Goal: Transaction & Acquisition: Purchase product/service

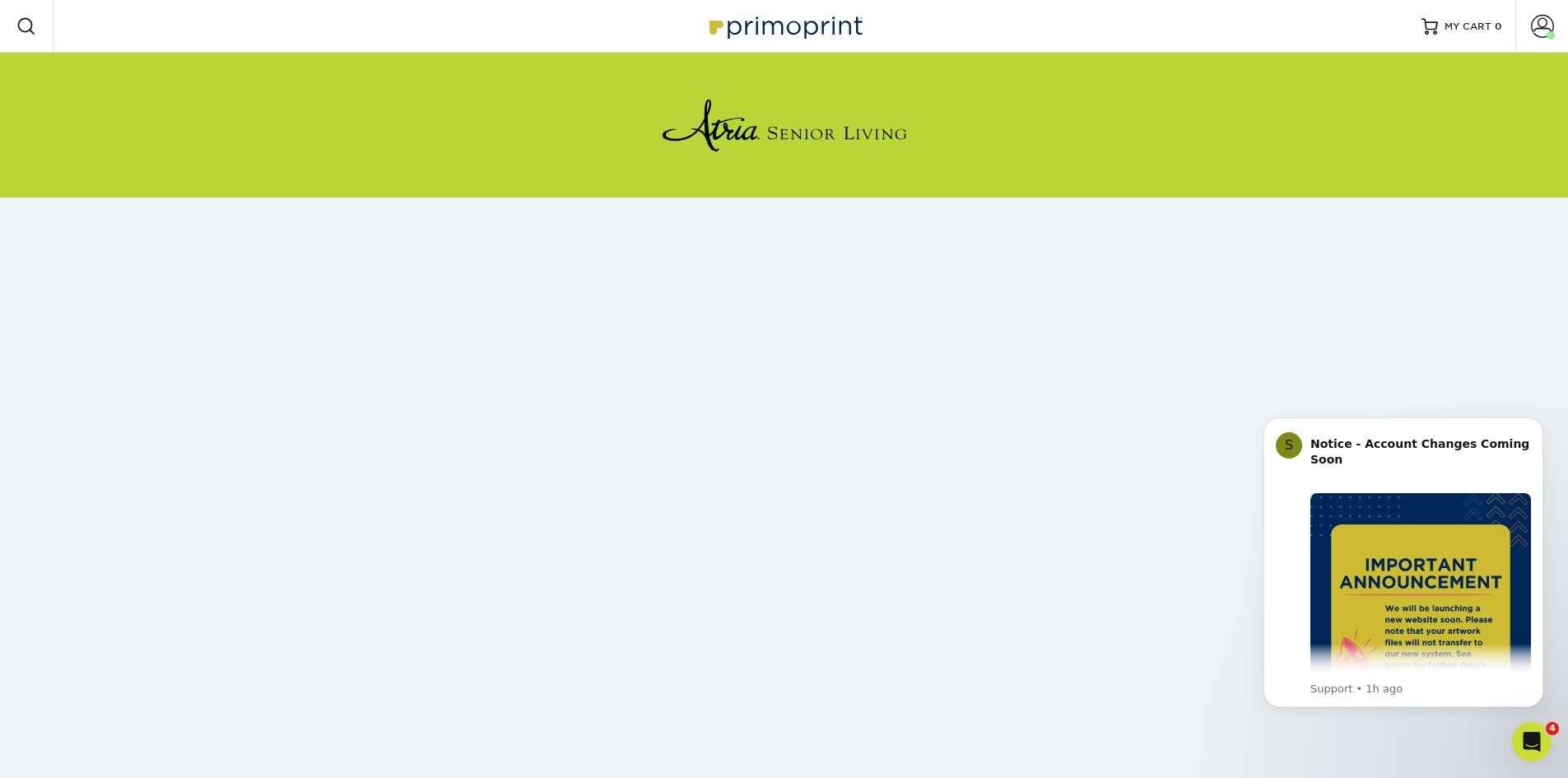
scroll to position [150, 0]
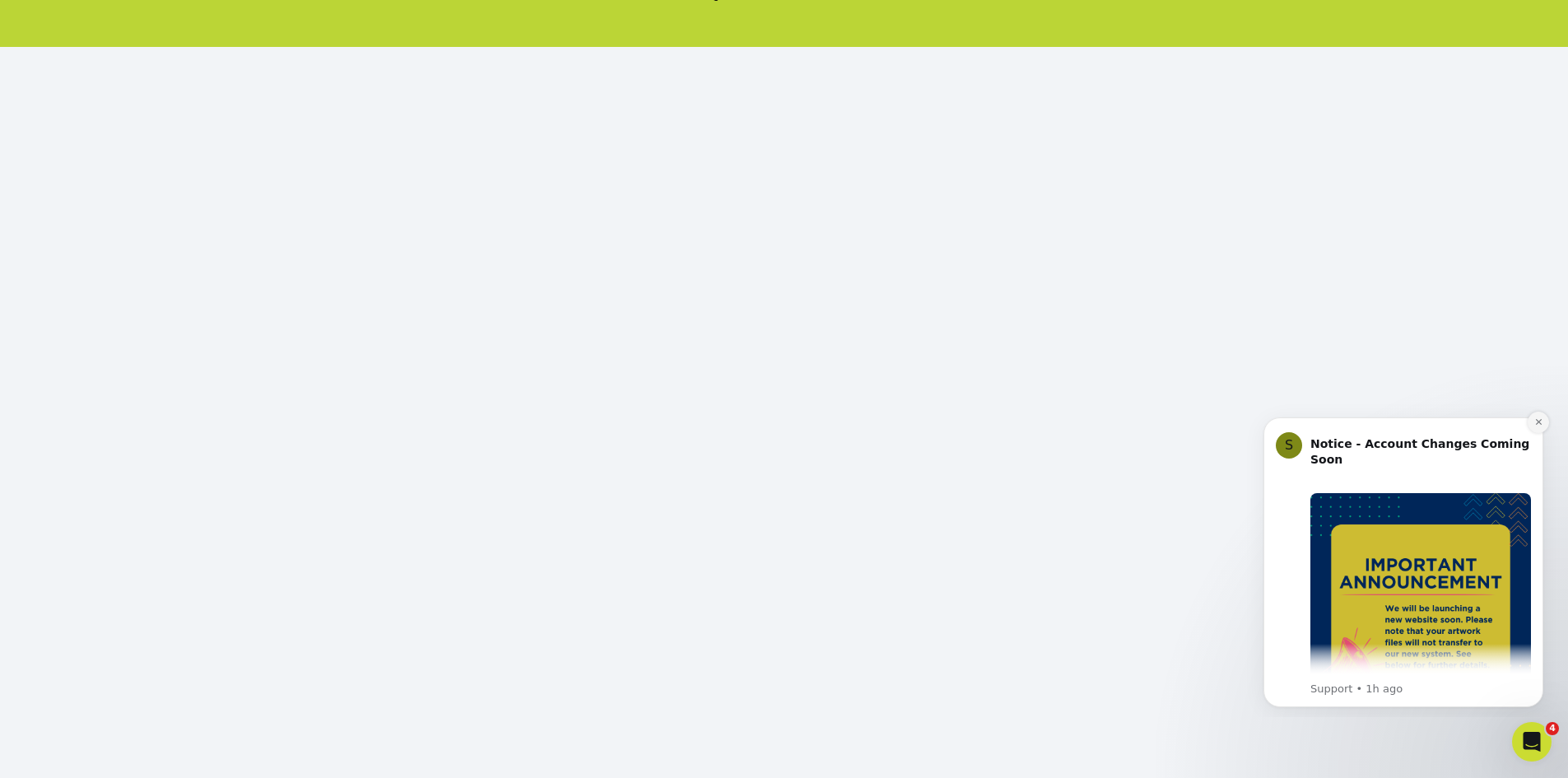
click at [1541, 419] on icon "Dismiss notification" at bounding box center [1539, 422] width 9 height 9
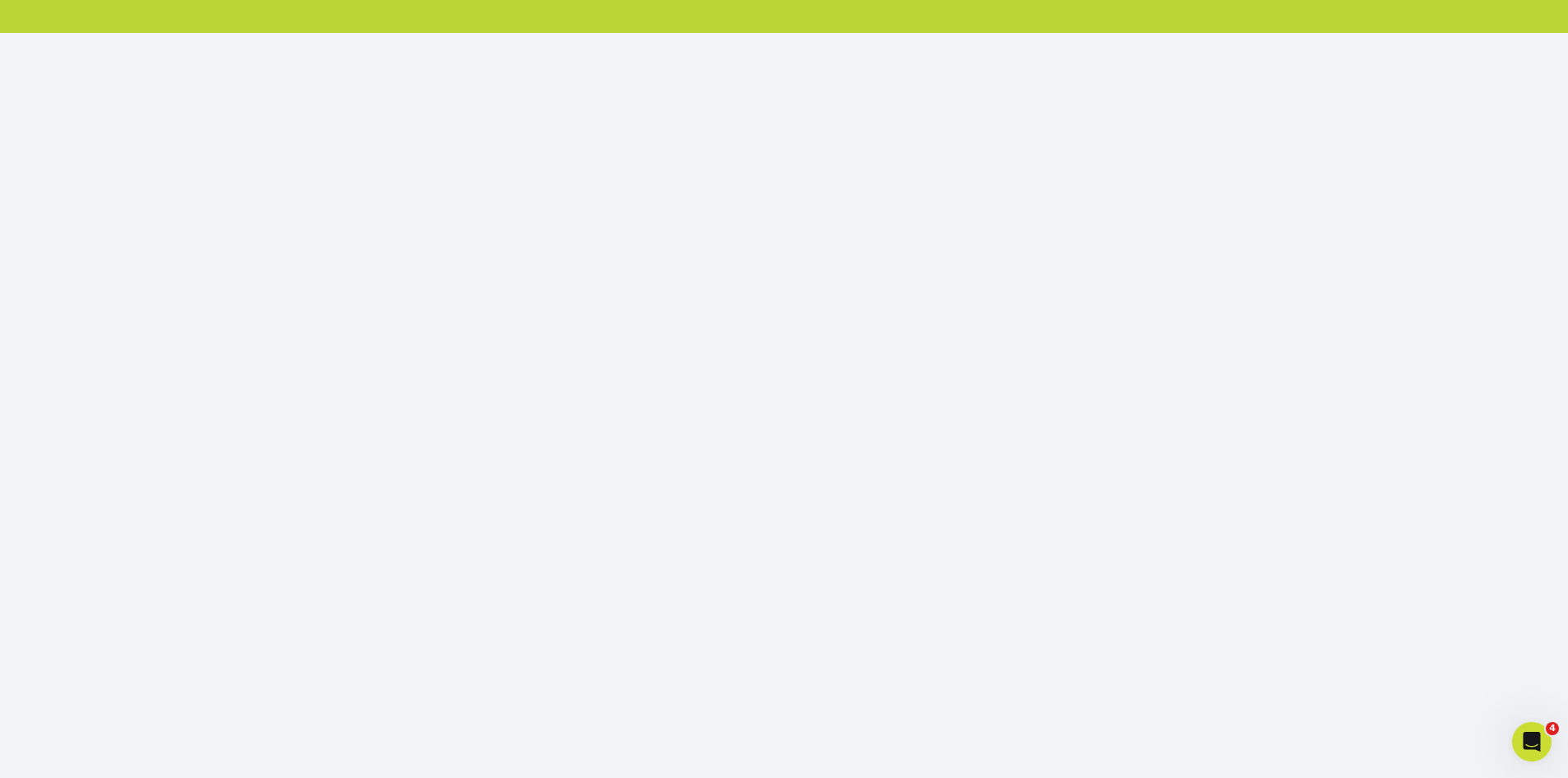
scroll to position [0, 0]
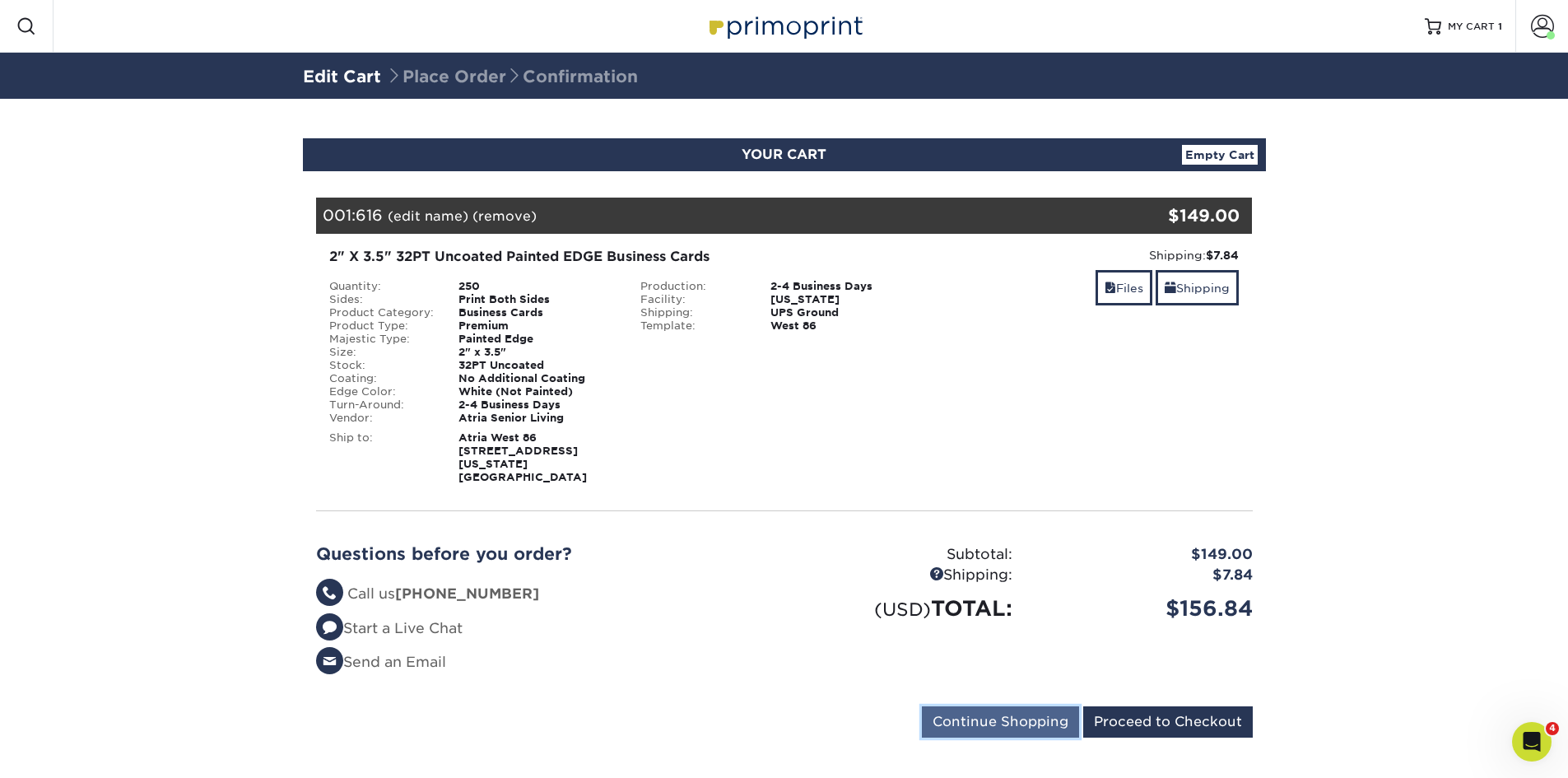
click at [993, 720] on input "Continue Shopping" at bounding box center [1000, 721] width 157 height 31
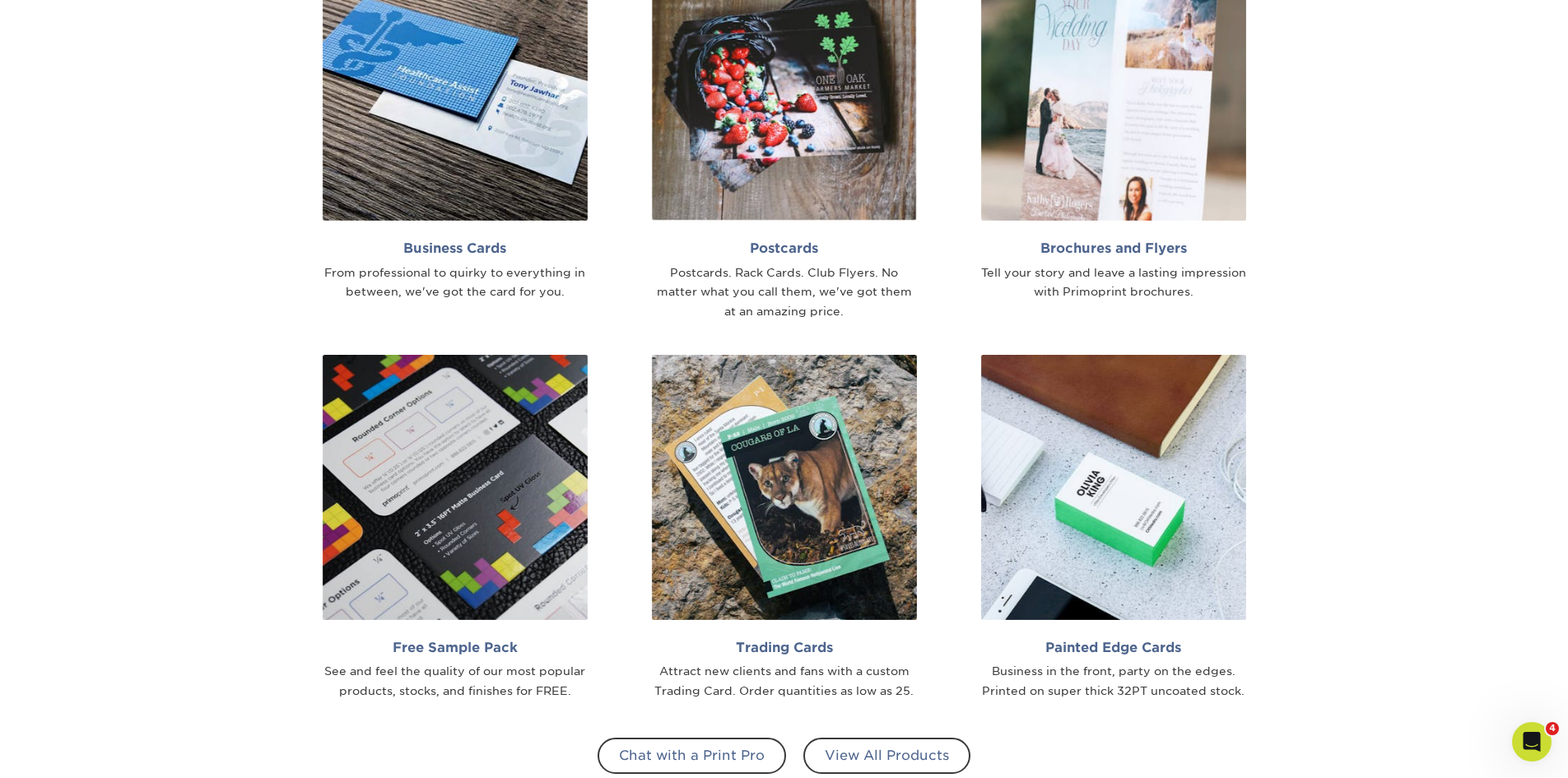
scroll to position [1234, 0]
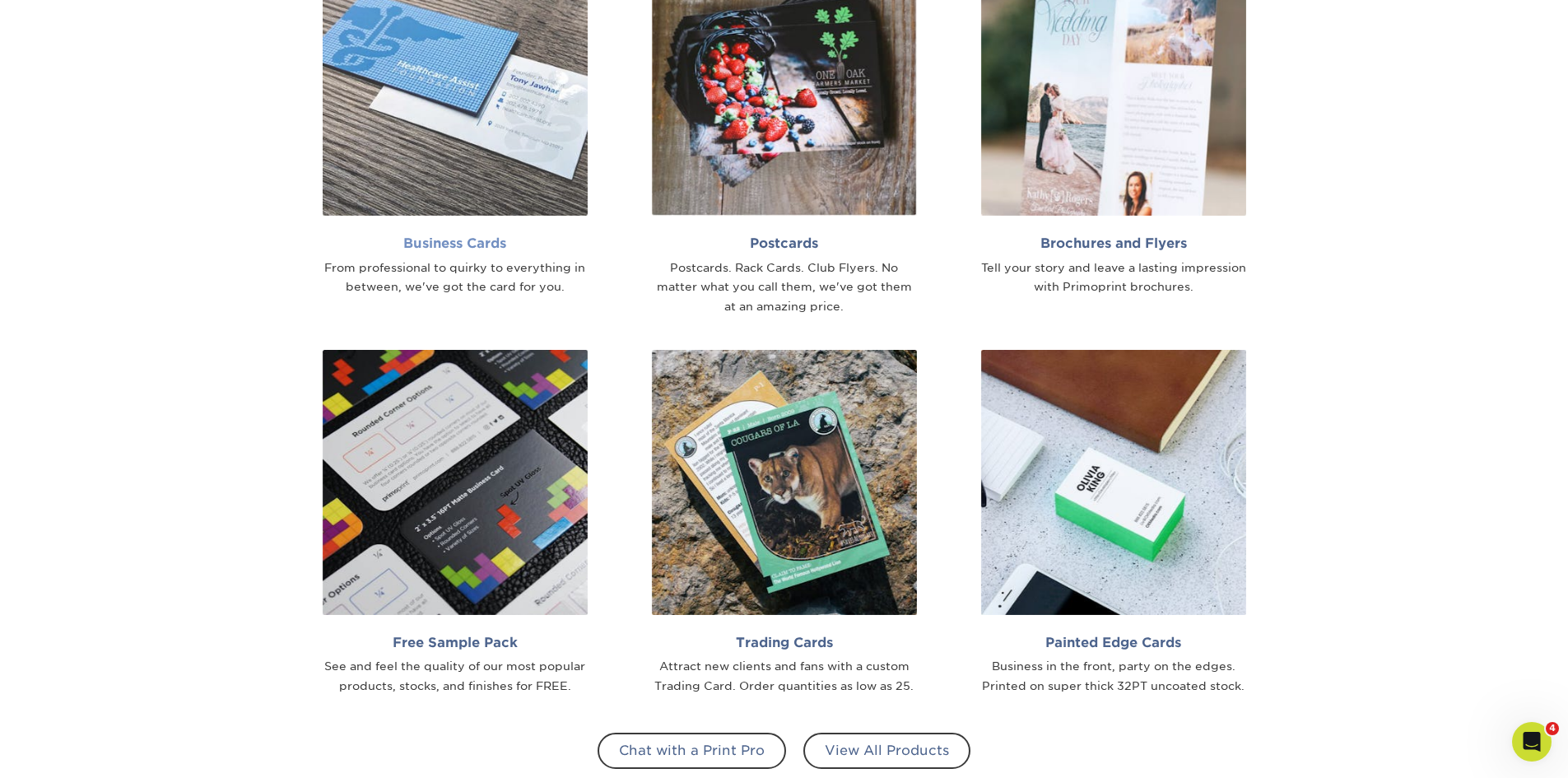
click at [463, 112] on img at bounding box center [455, 83] width 265 height 265
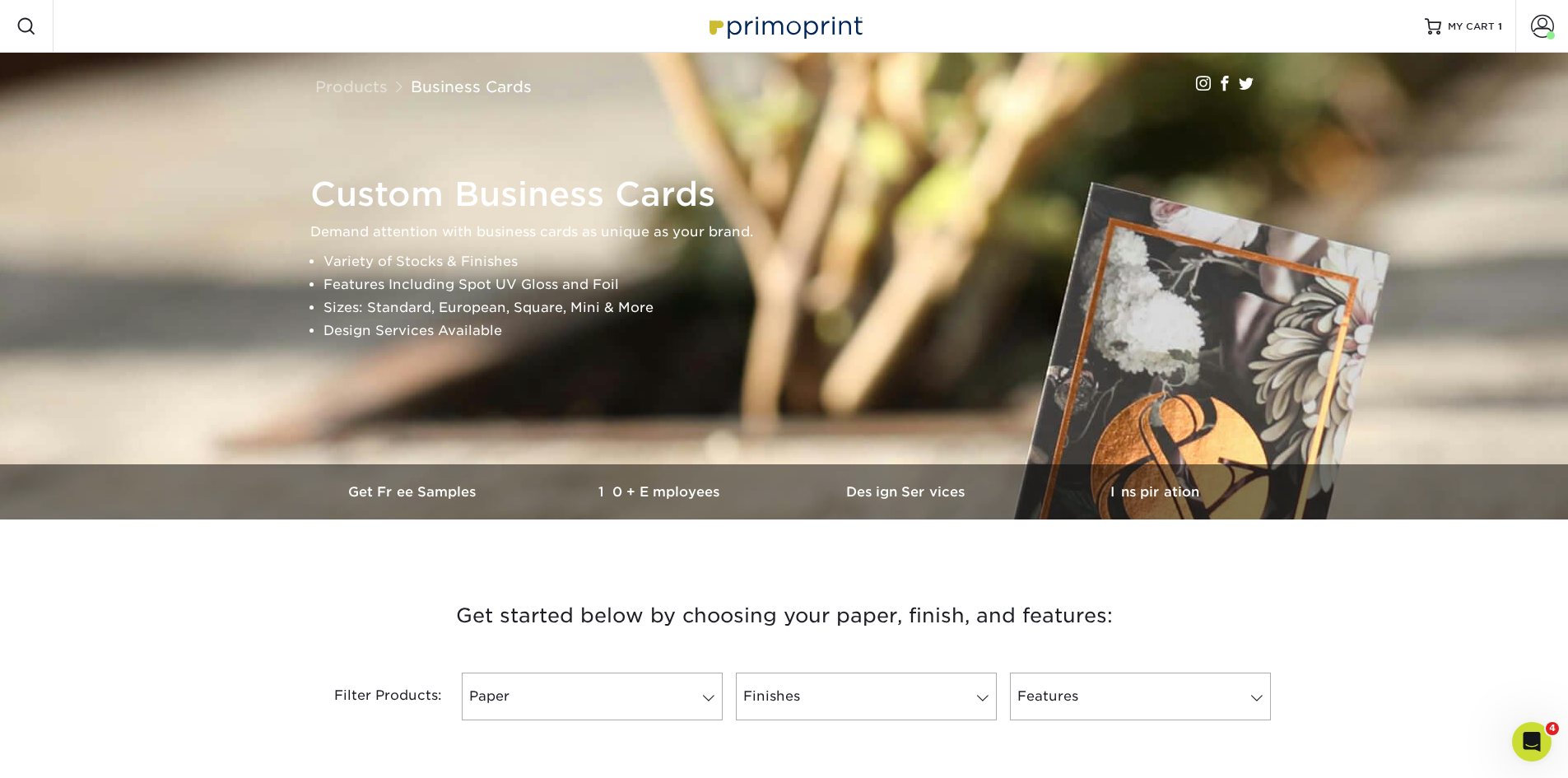
click at [856, 15] on img at bounding box center [784, 26] width 164 height 35
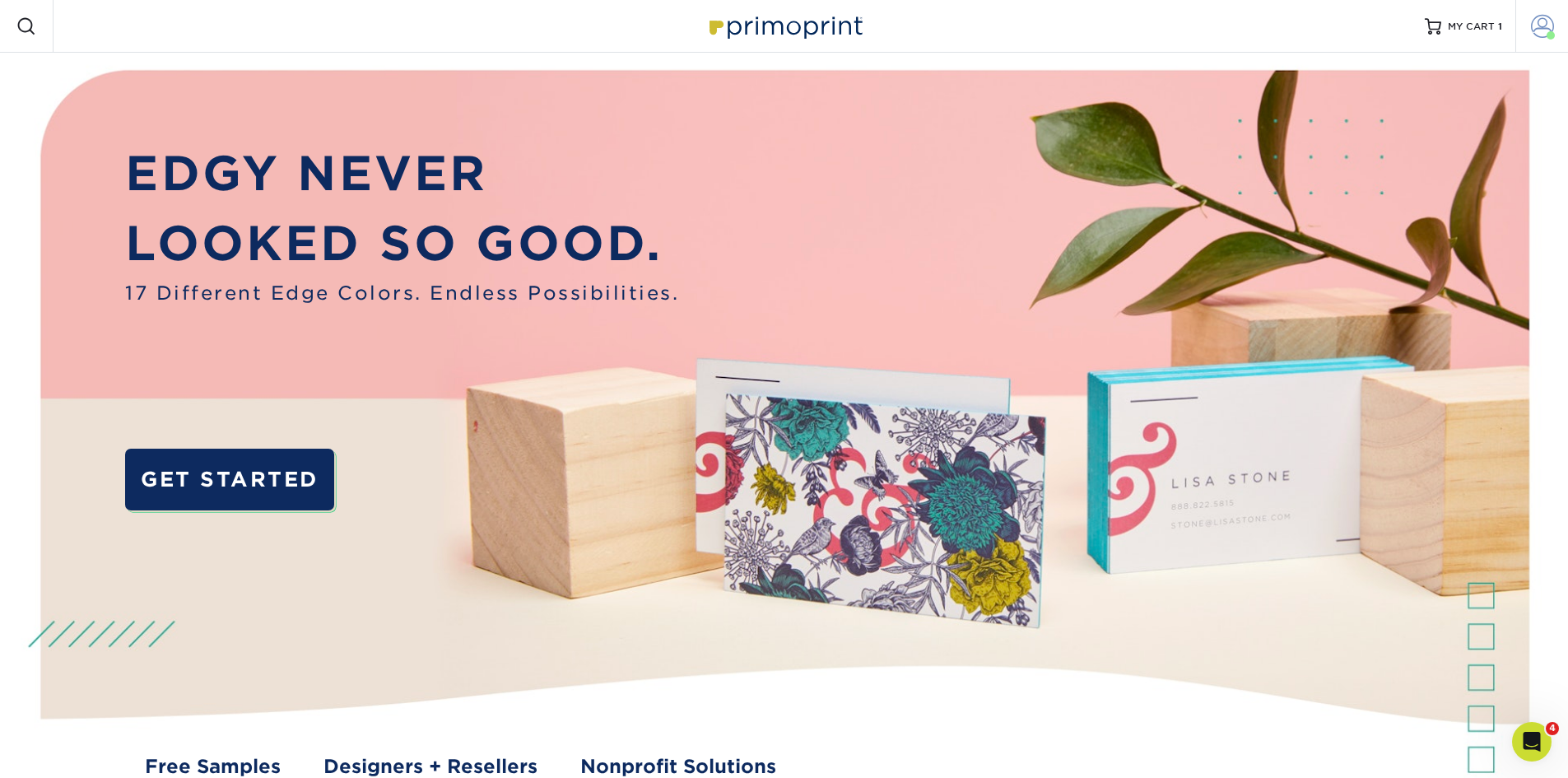
click at [1549, 27] on span at bounding box center [1542, 27] width 23 height 23
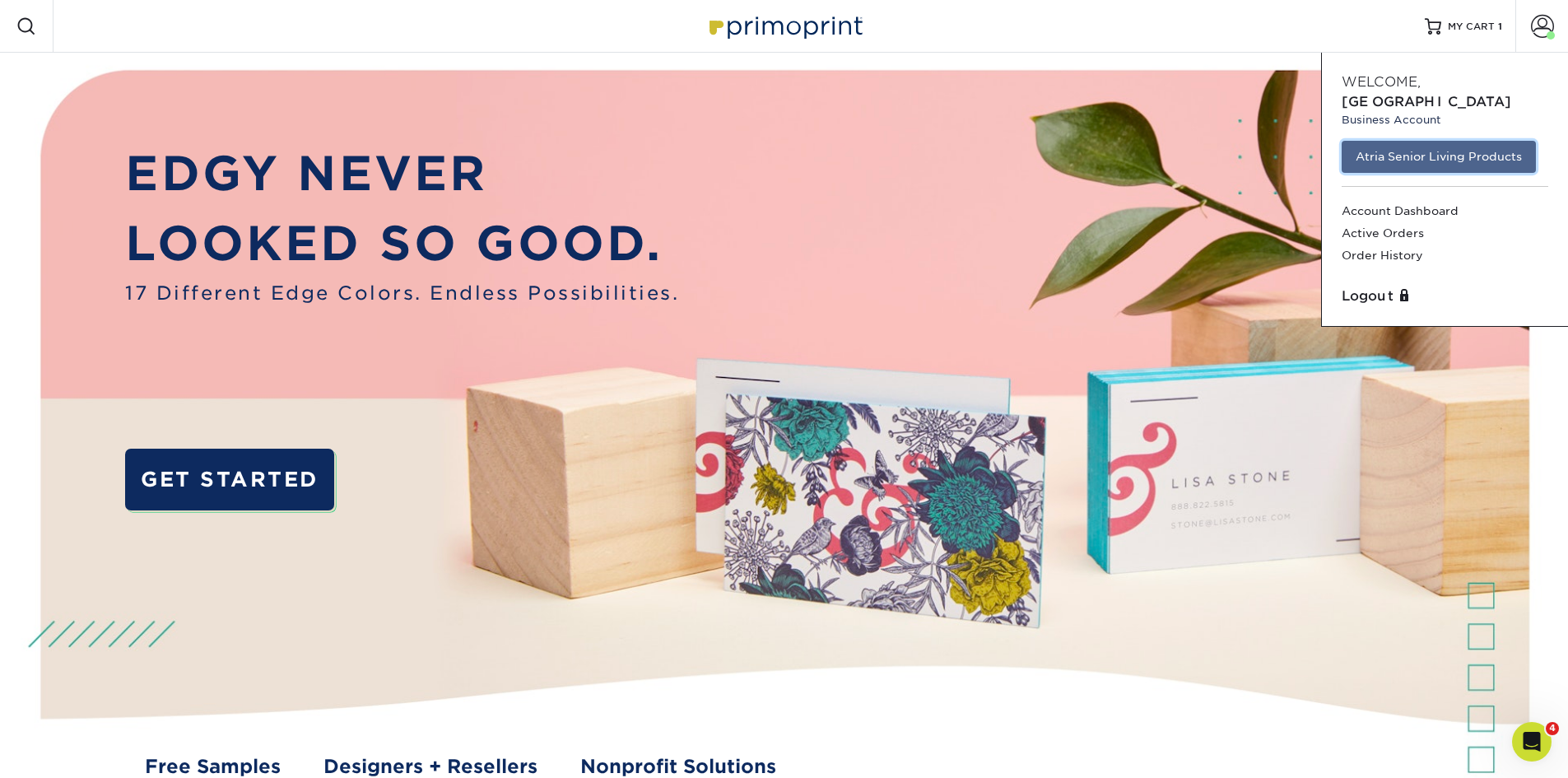
click at [1388, 143] on link "Atria Senior Living Products" at bounding box center [1439, 156] width 195 height 31
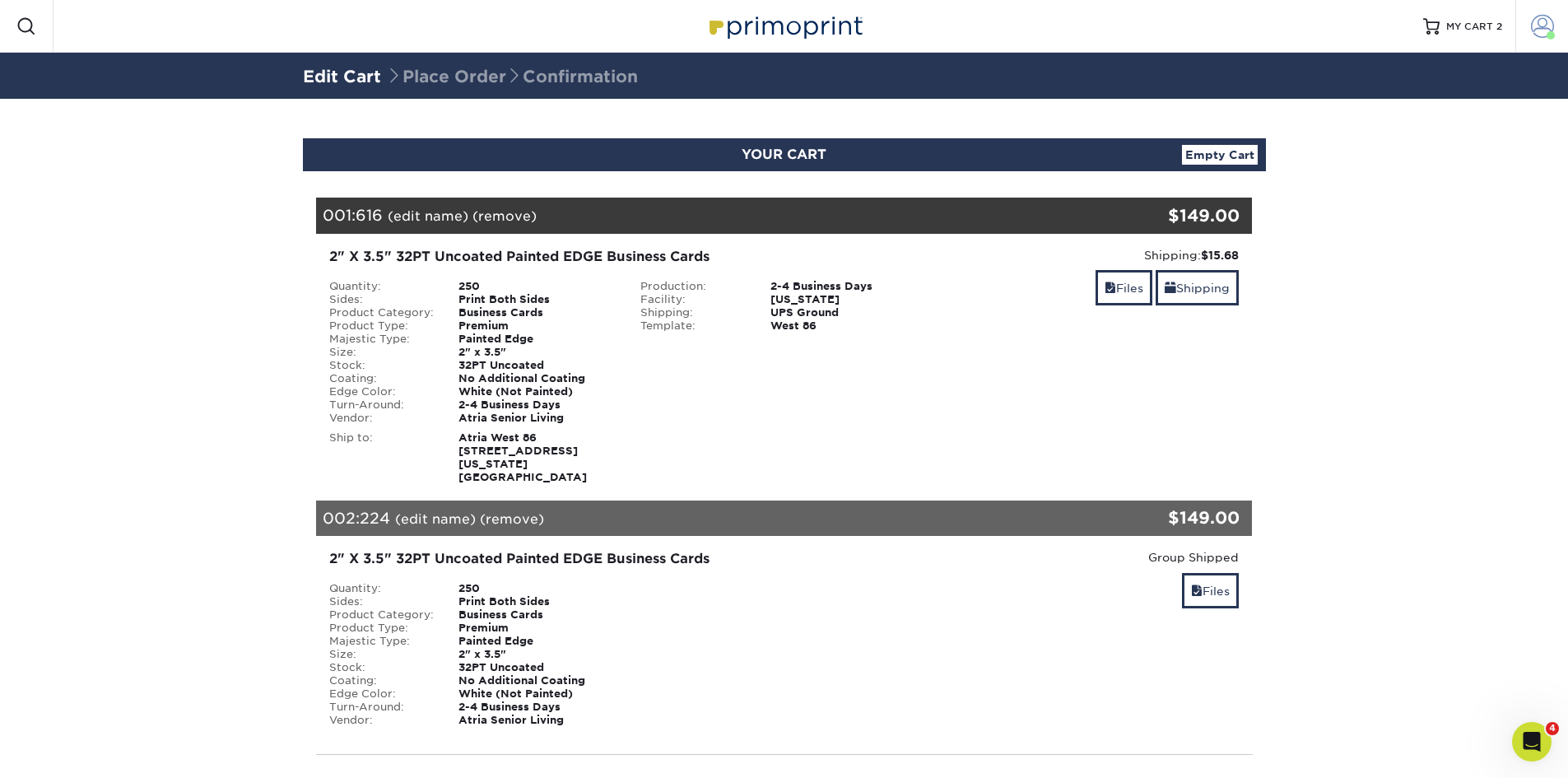
click at [1541, 30] on span at bounding box center [1542, 27] width 23 height 23
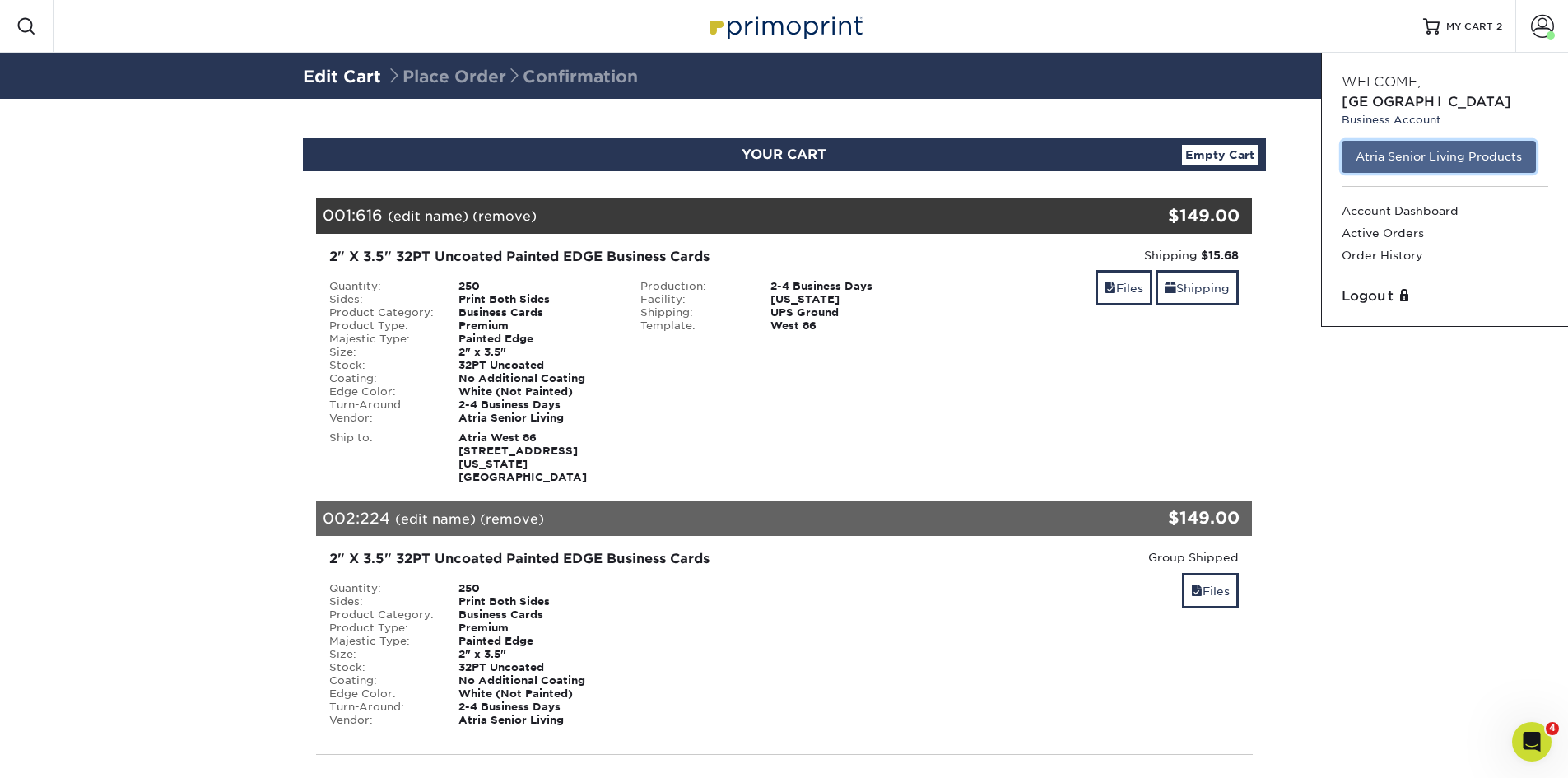
click at [1412, 141] on link "Atria Senior Living Products" at bounding box center [1439, 156] width 195 height 31
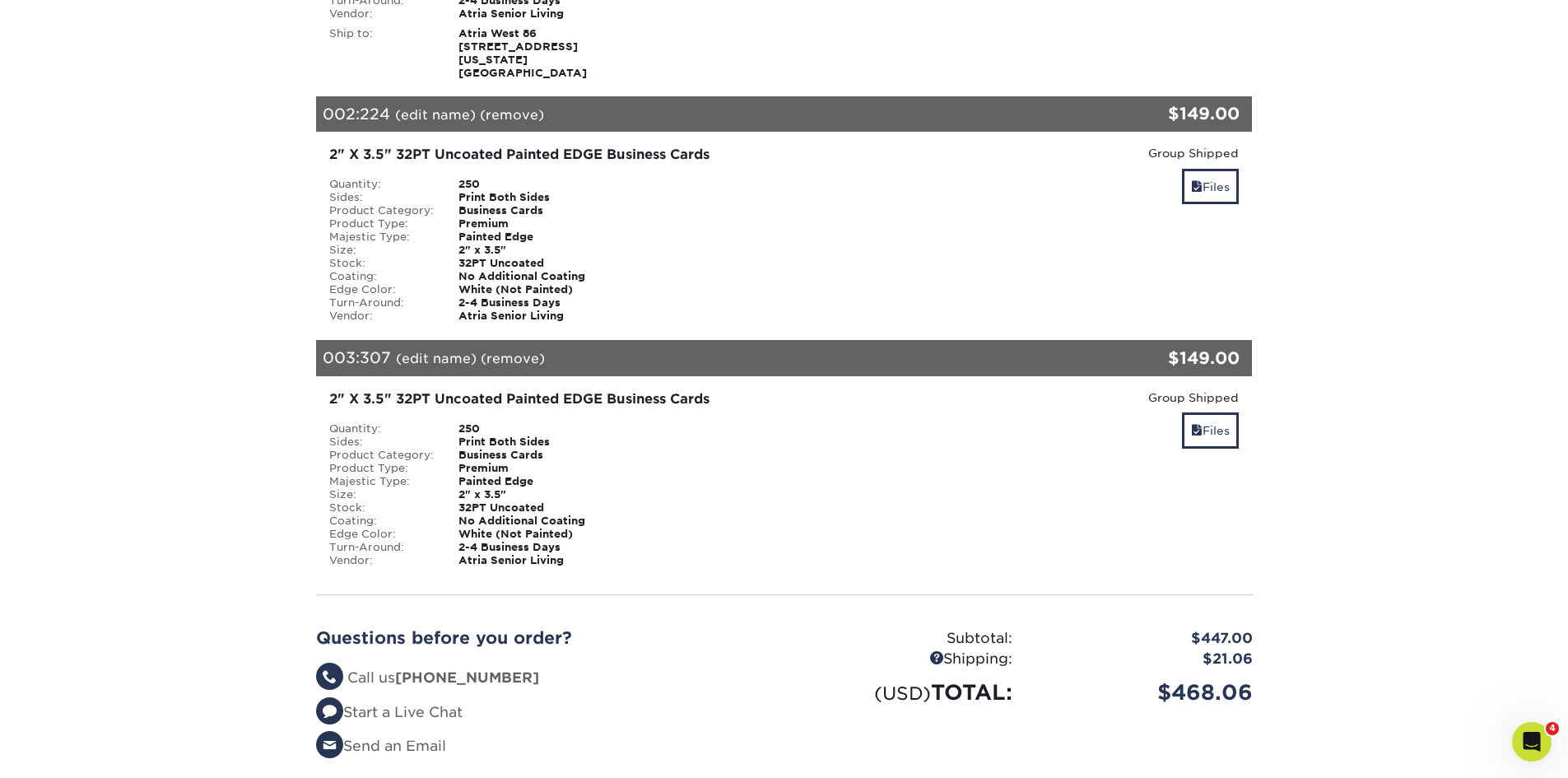
scroll to position [493, 0]
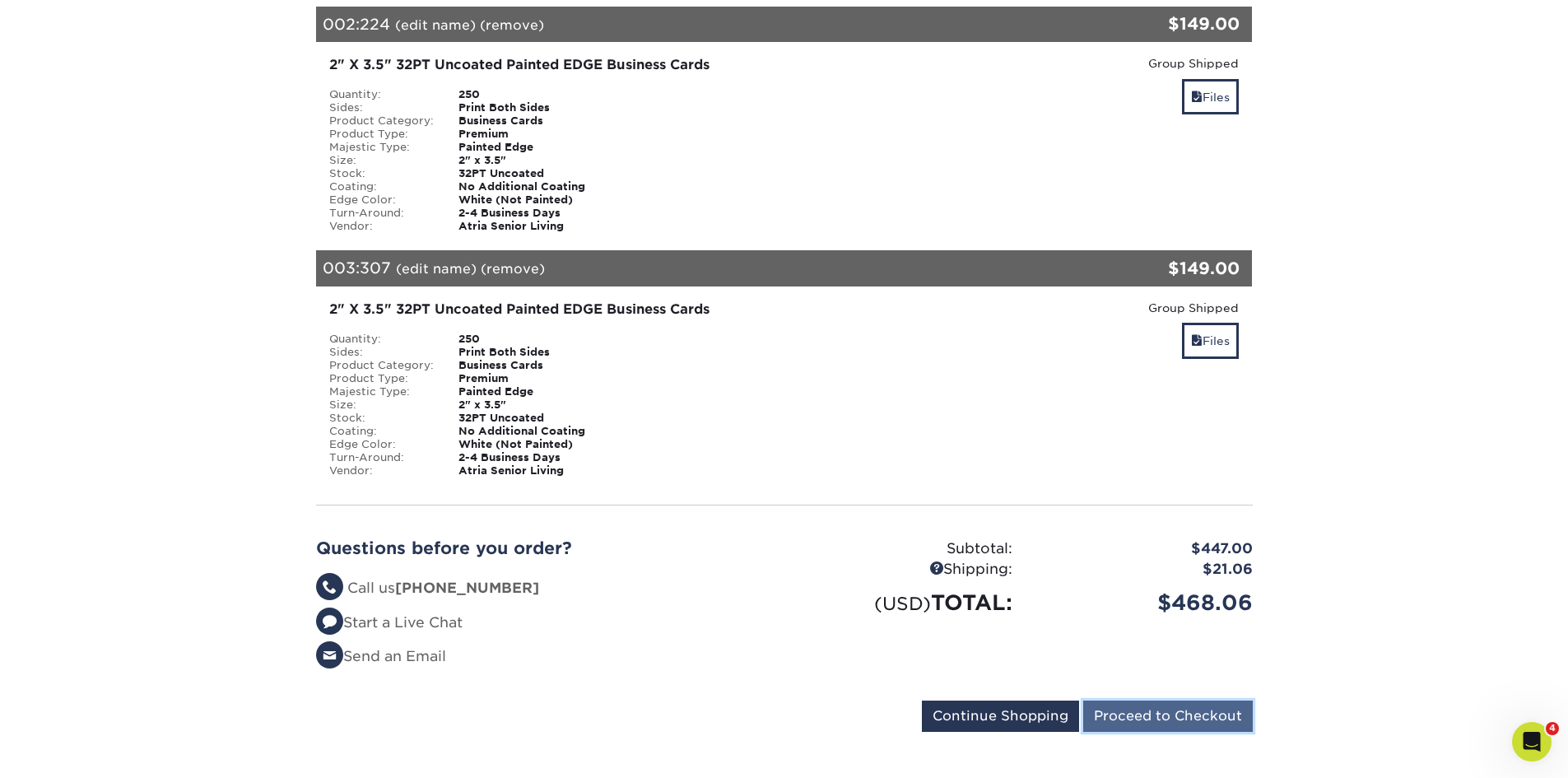
click at [1219, 707] on input "Proceed to Checkout" at bounding box center [1168, 715] width 170 height 31
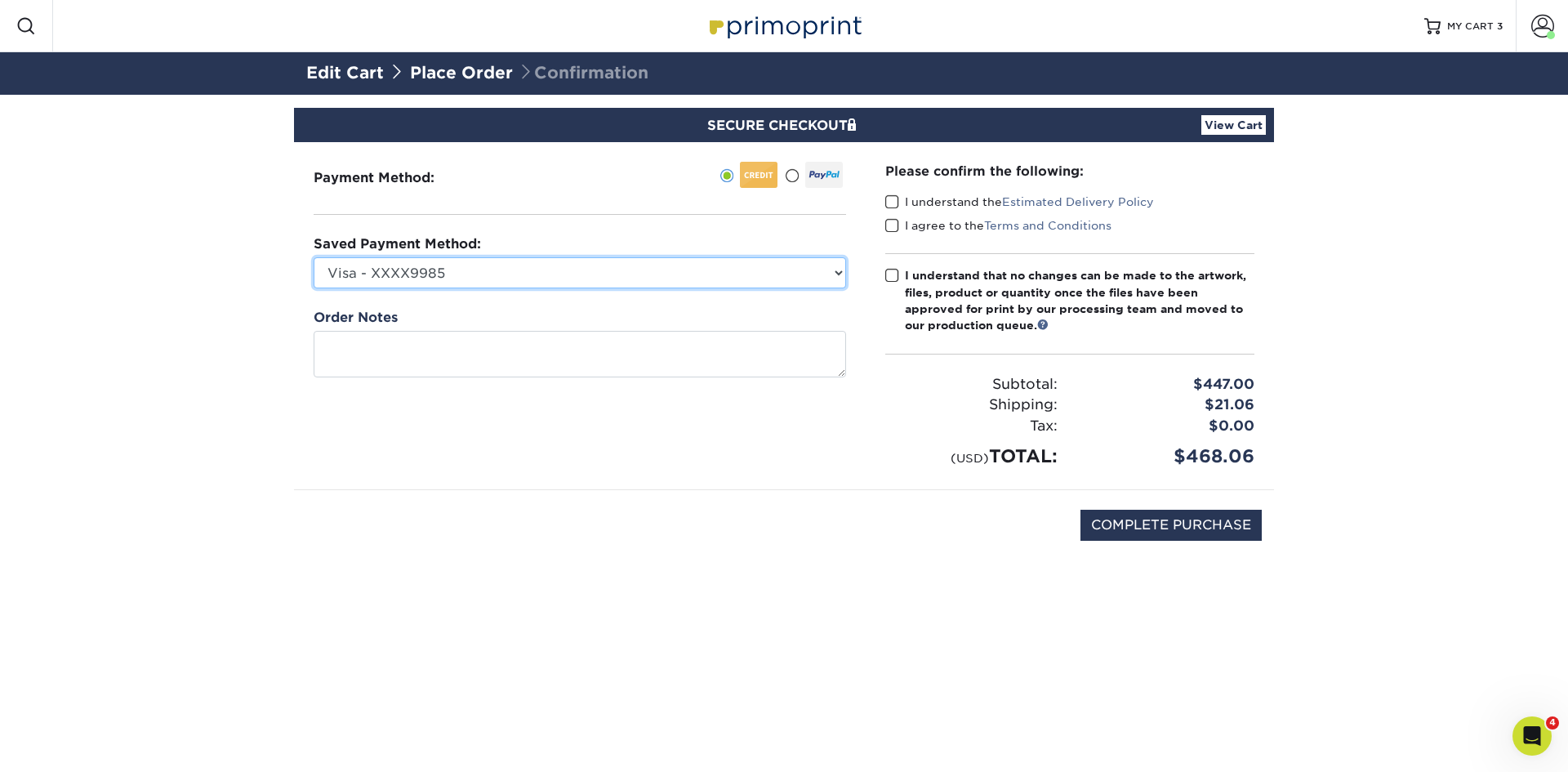
click at [648, 277] on select "Visa - XXXX9985 Visa - XXXX9985 AndreaJo Bazelais - XXXX8777 New Credit Card" at bounding box center [579, 272] width 533 height 31
select select
click at [313, 257] on select "Visa - XXXX9985 Visa - XXXX9985 AndreaJo Bazelais - XXXX8777 New Credit Card" at bounding box center [579, 272] width 533 height 31
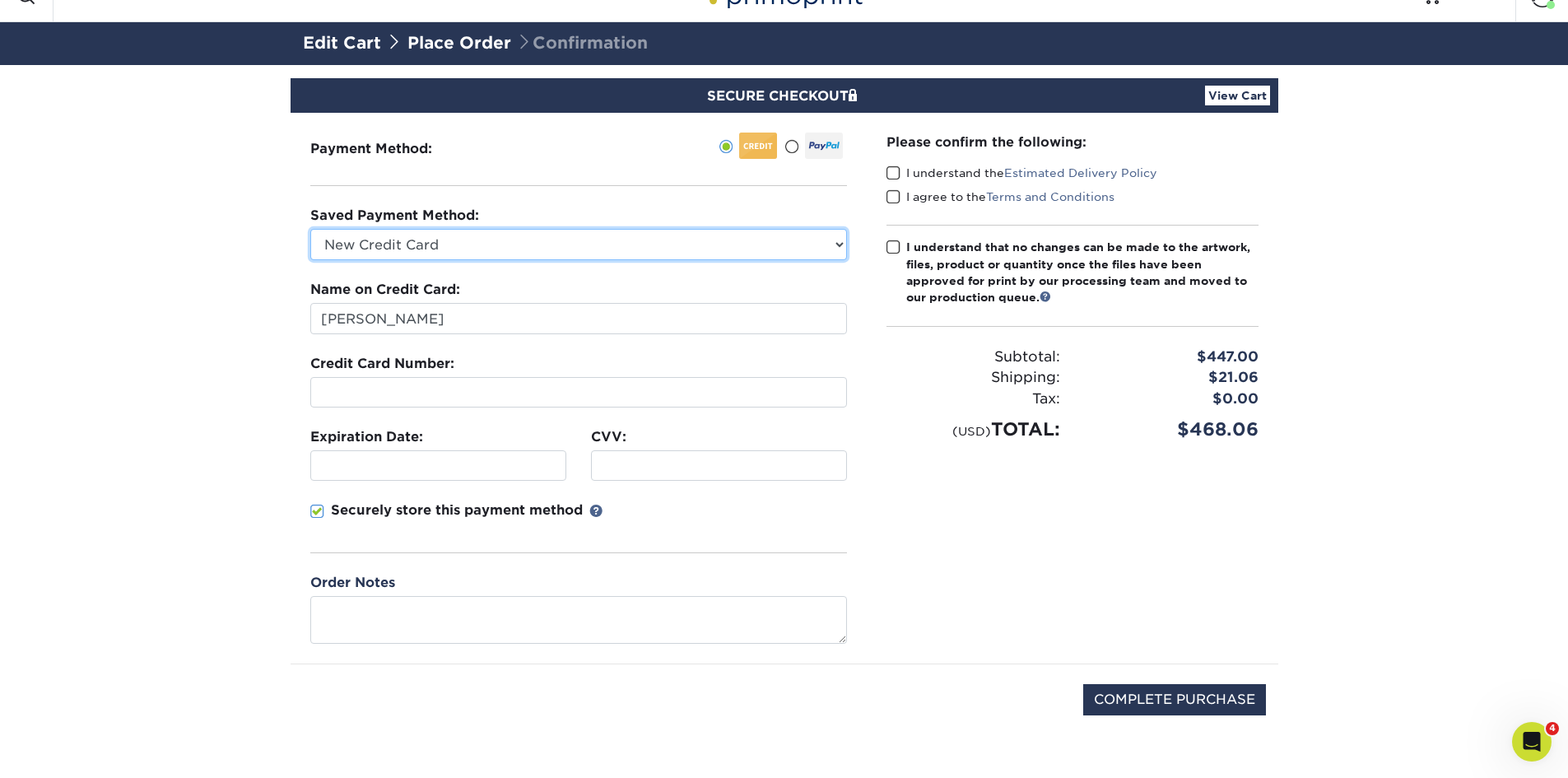
scroll to position [44, 0]
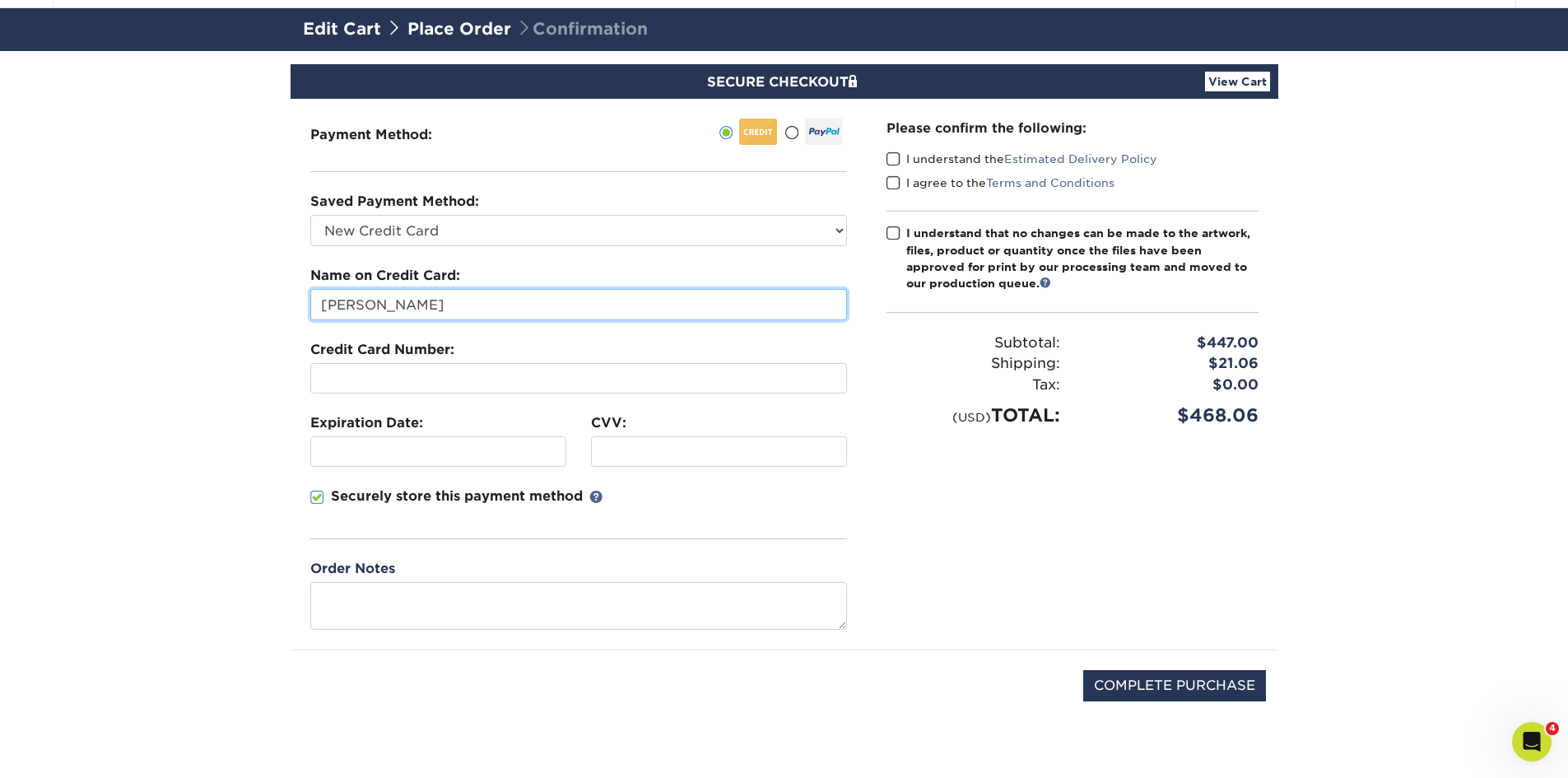
click at [506, 315] on input "Devon Ragnauth" at bounding box center [578, 304] width 537 height 31
type input "elvira radzhabova"
click at [403, 367] on div at bounding box center [578, 378] width 537 height 30
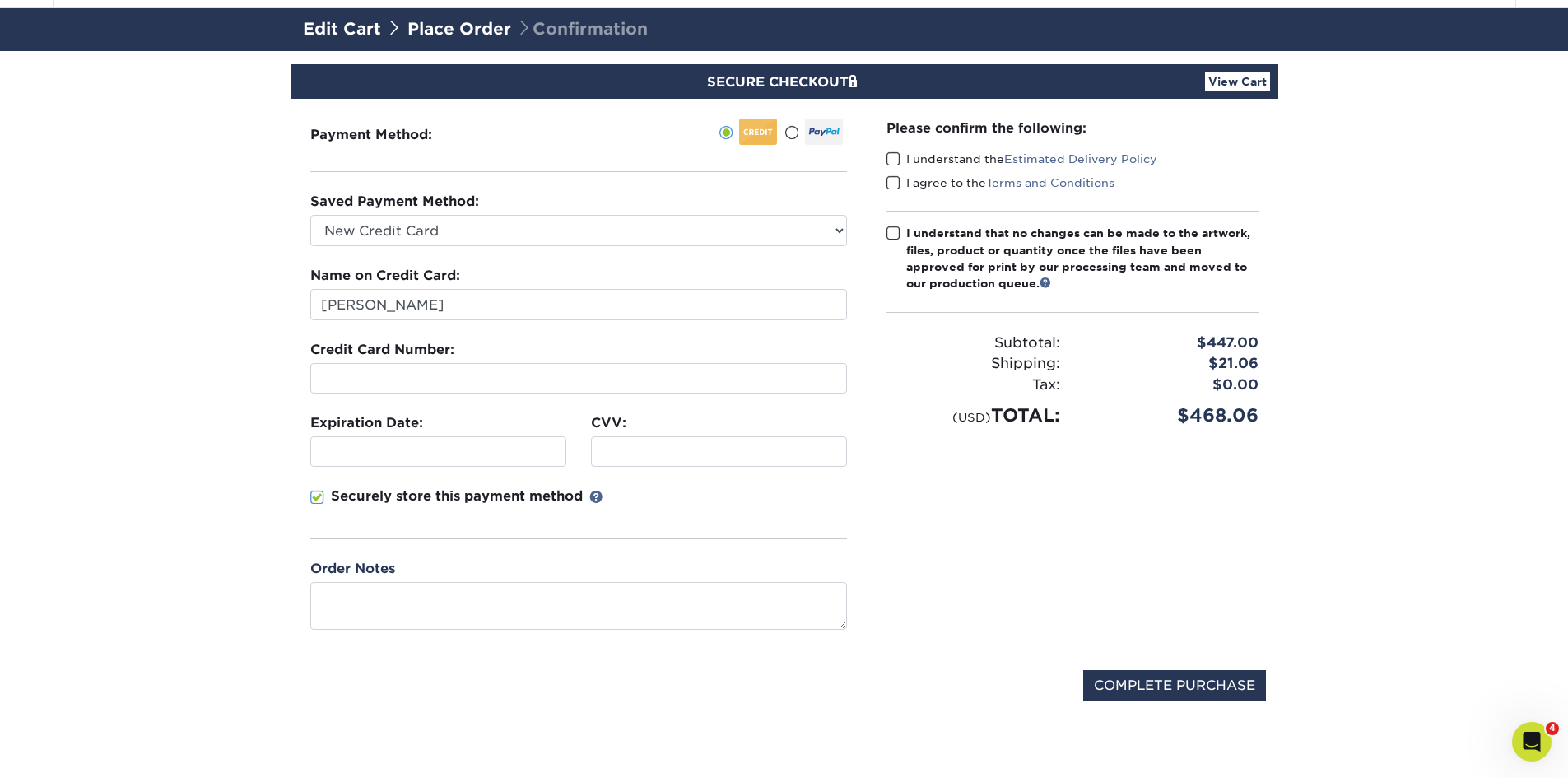
click at [603, 527] on div "Securely store this payment method" at bounding box center [578, 513] width 537 height 53
drag, startPoint x: 1158, startPoint y: 690, endPoint x: 1152, endPoint y: 612, distance: 78.2
click at [1152, 612] on div "Payment Method: CVV: PO Number" at bounding box center [784, 418] width 963 height 639
drag, startPoint x: 889, startPoint y: 153, endPoint x: 895, endPoint y: 162, distance: 10.8
click at [891, 156] on span at bounding box center [893, 159] width 14 height 16
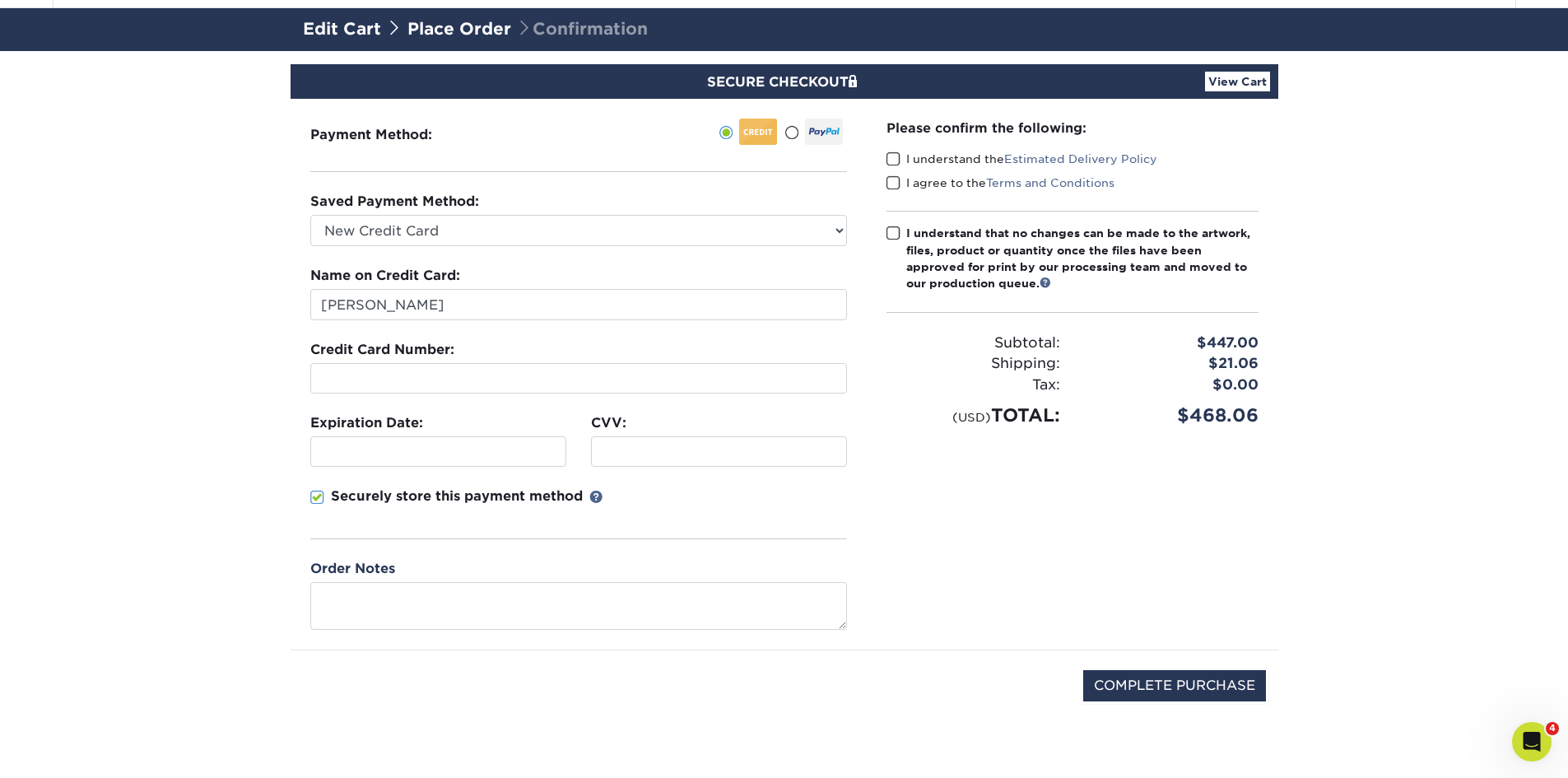
click at [0, 0] on input "I understand the Estimated Delivery Policy" at bounding box center [0, 0] width 0 height 0
click at [891, 180] on span at bounding box center [893, 183] width 14 height 16
click at [0, 0] on input "I agree to the Terms and Conditions" at bounding box center [0, 0] width 0 height 0
drag, startPoint x: 883, startPoint y: 236, endPoint x: 893, endPoint y: 243, distance: 12.2
click at [884, 238] on div "Please confirm the following: I understand the Estimated Delivery Policy I agre…" at bounding box center [1072, 374] width 411 height 551
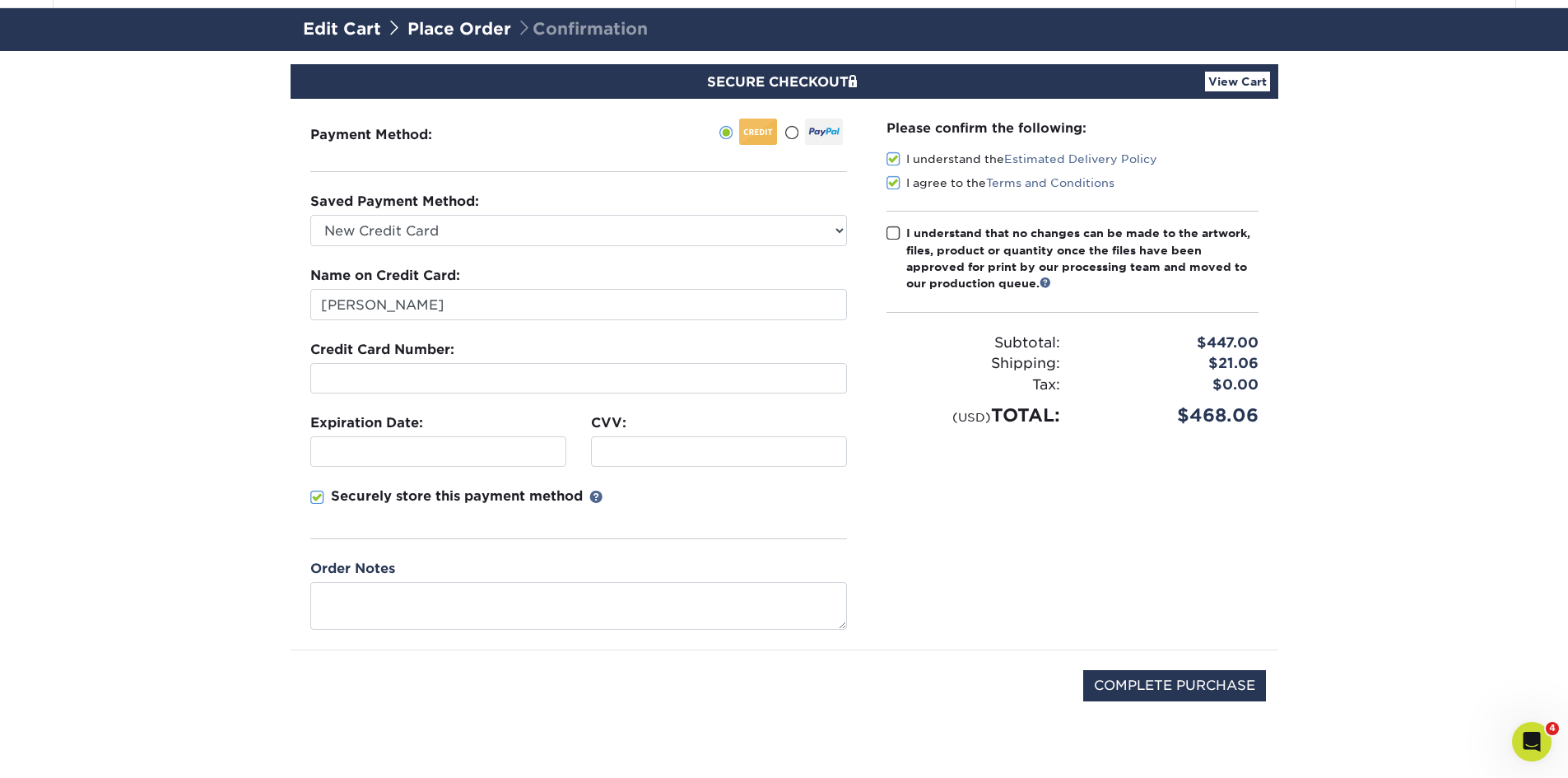
click at [897, 241] on label "I understand that no changes can be made to the artwork, files, product or quan…" at bounding box center [1072, 258] width 372 height 67
click at [0, 0] on input "I understand that no changes can be made to the artwork, files, product or quan…" at bounding box center [0, 0] width 0 height 0
click at [1172, 683] on input "COMPLETE PURCHASE" at bounding box center [1174, 685] width 183 height 31
type input "PROCESSING, PLEASE WAIT..."
